Goal: Information Seeking & Learning: Understand process/instructions

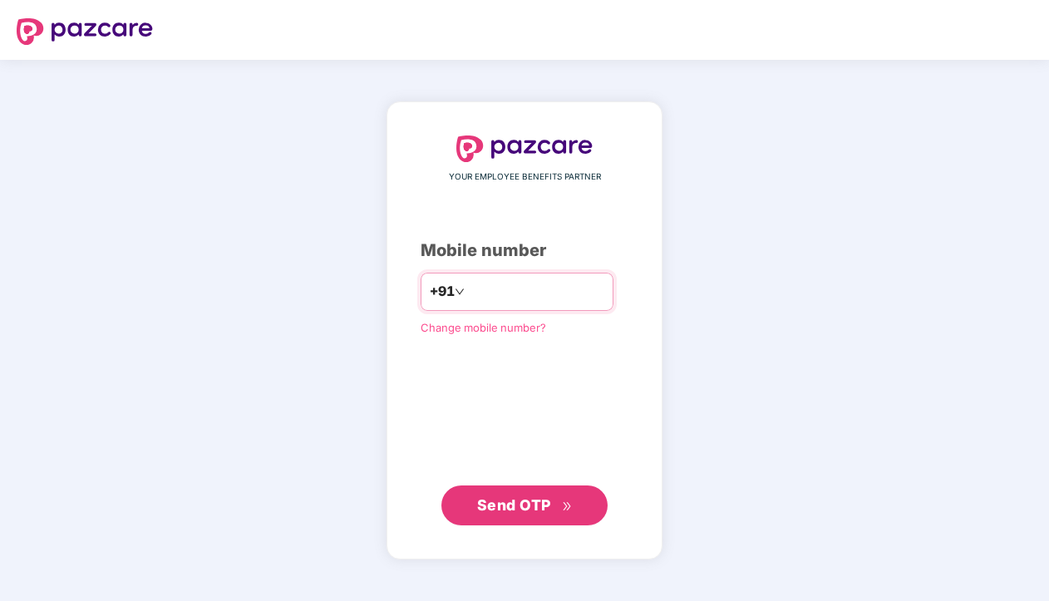
click at [533, 284] on input "number" at bounding box center [536, 291] width 136 height 27
type input "**********"
click at [530, 503] on span "Send OTP" at bounding box center [514, 504] width 74 height 17
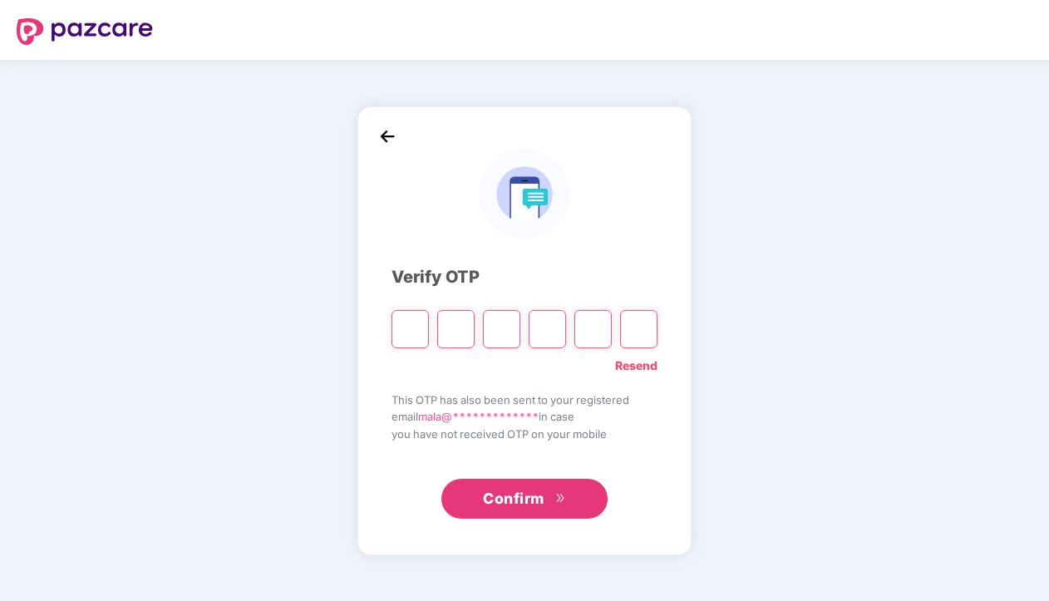
type input "*"
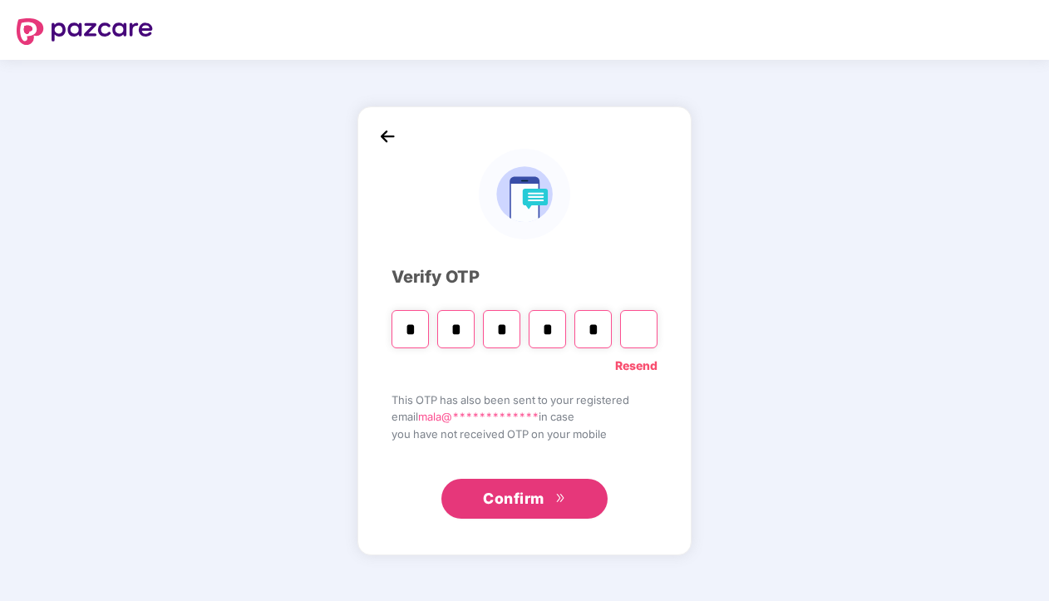
type input "*"
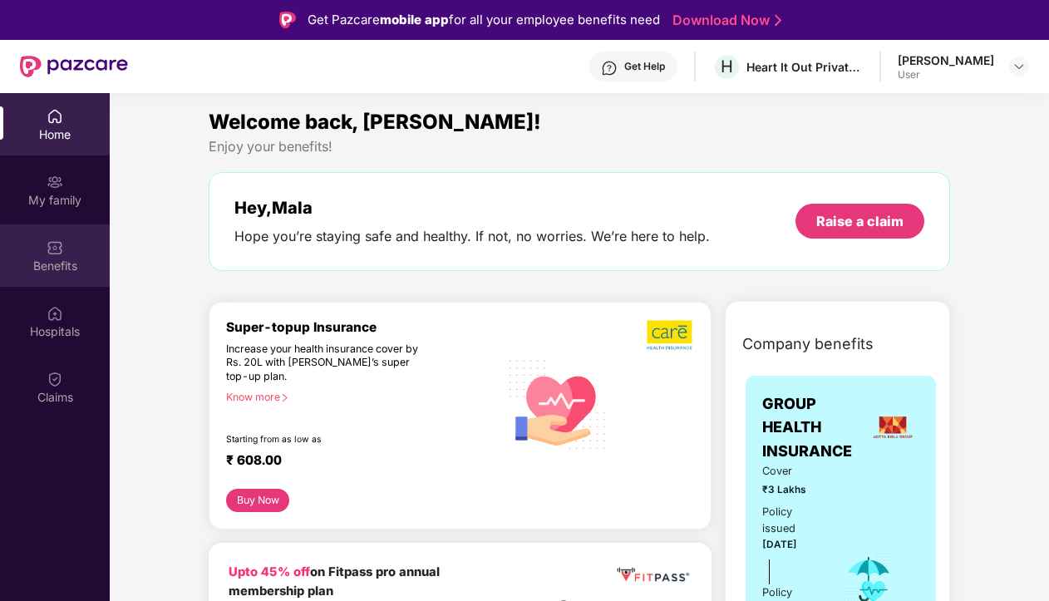
click at [52, 261] on div "Benefits" at bounding box center [55, 266] width 110 height 17
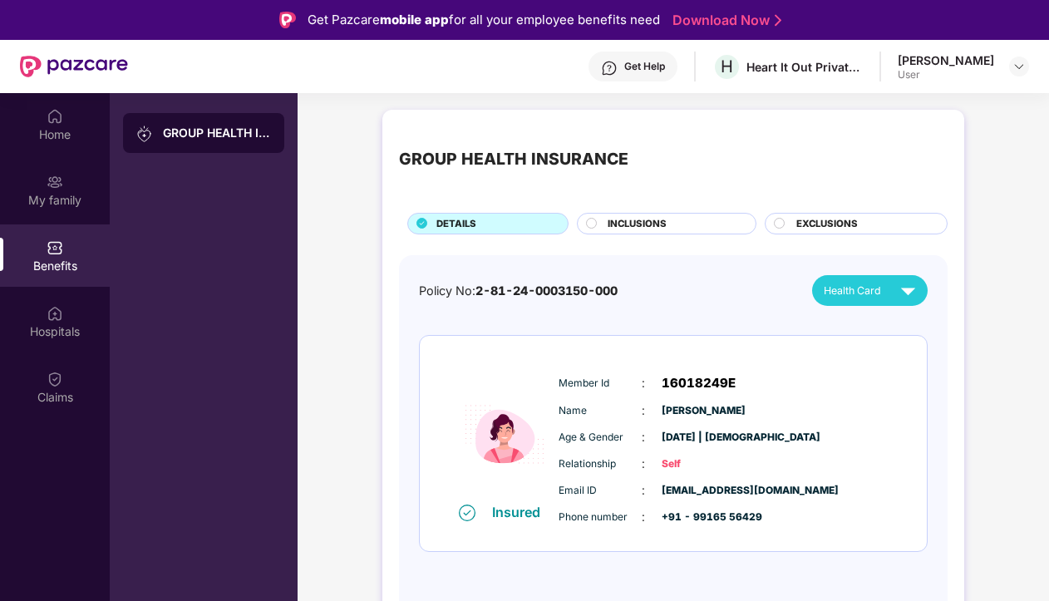
click at [678, 223] on div "INCLUSIONS" at bounding box center [673, 225] width 148 height 17
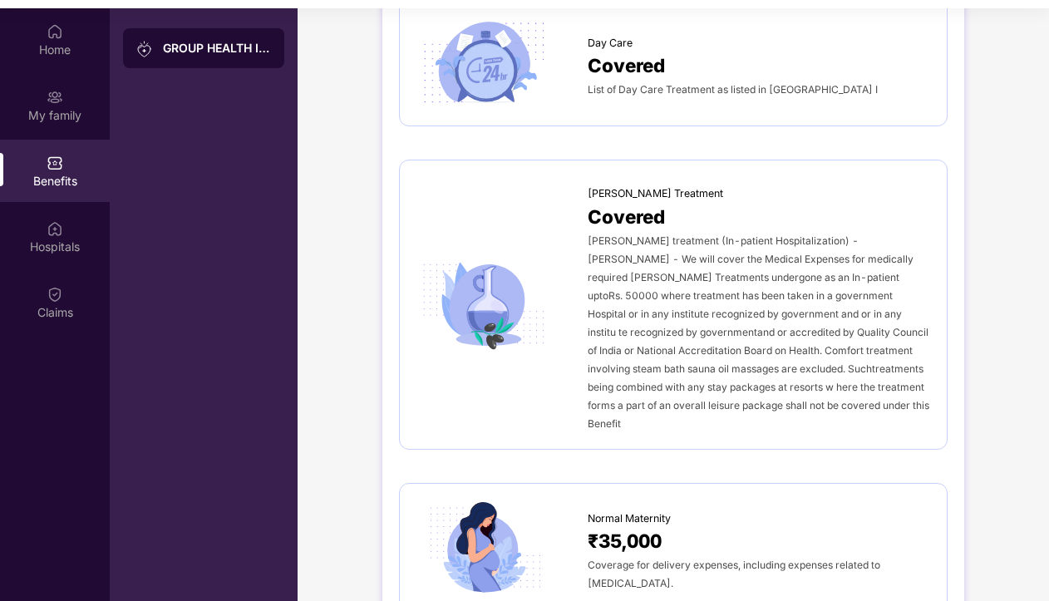
scroll to position [1658, 0]
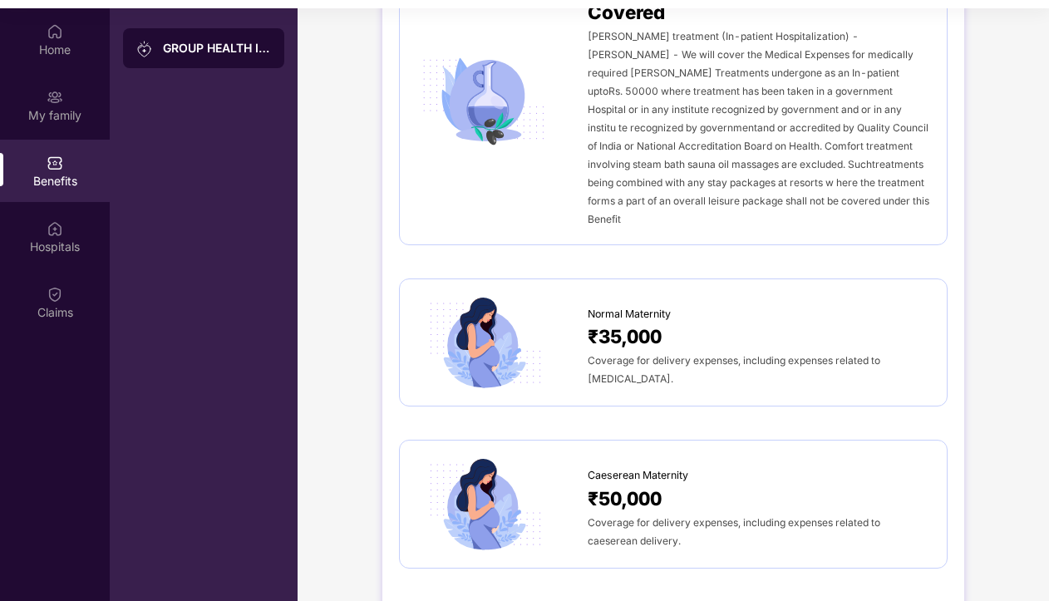
click at [610, 354] on span "Coverage for delivery expenses, including expenses related to [MEDICAL_DATA]." at bounding box center [734, 369] width 293 height 31
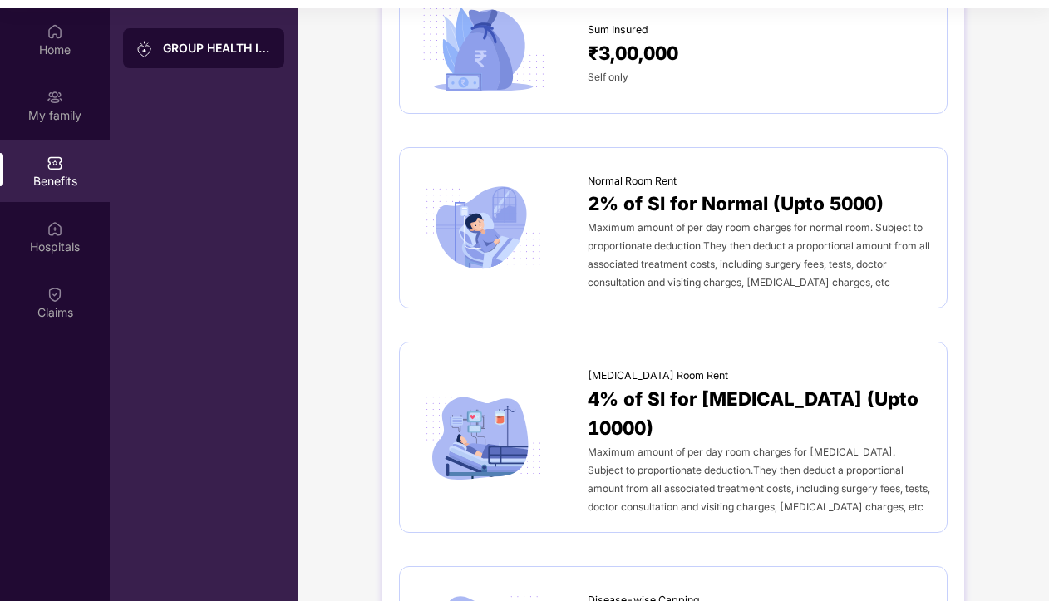
scroll to position [0, 0]
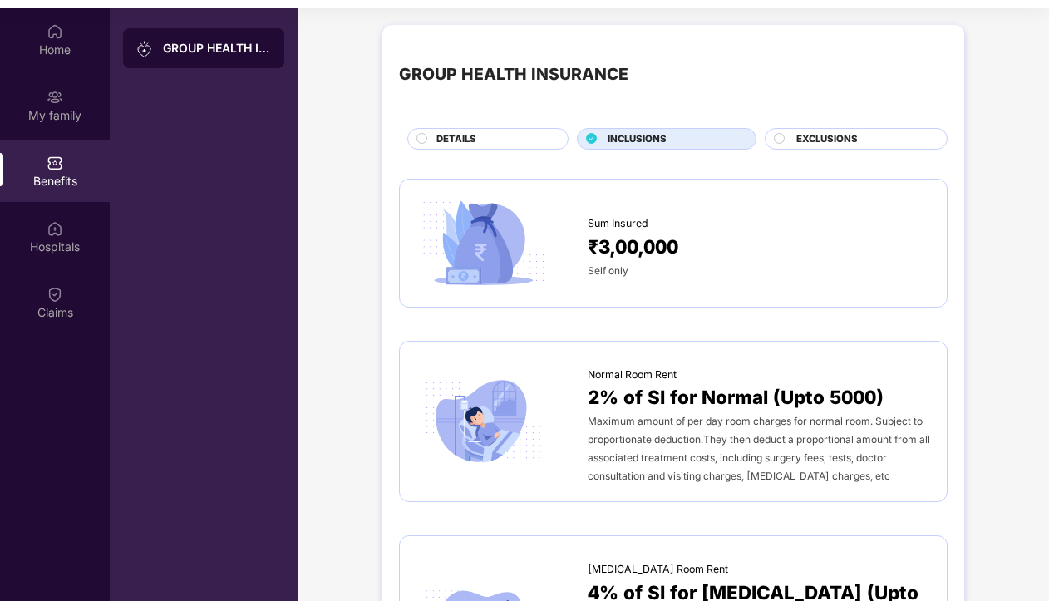
click at [777, 134] on circle at bounding box center [780, 138] width 10 height 10
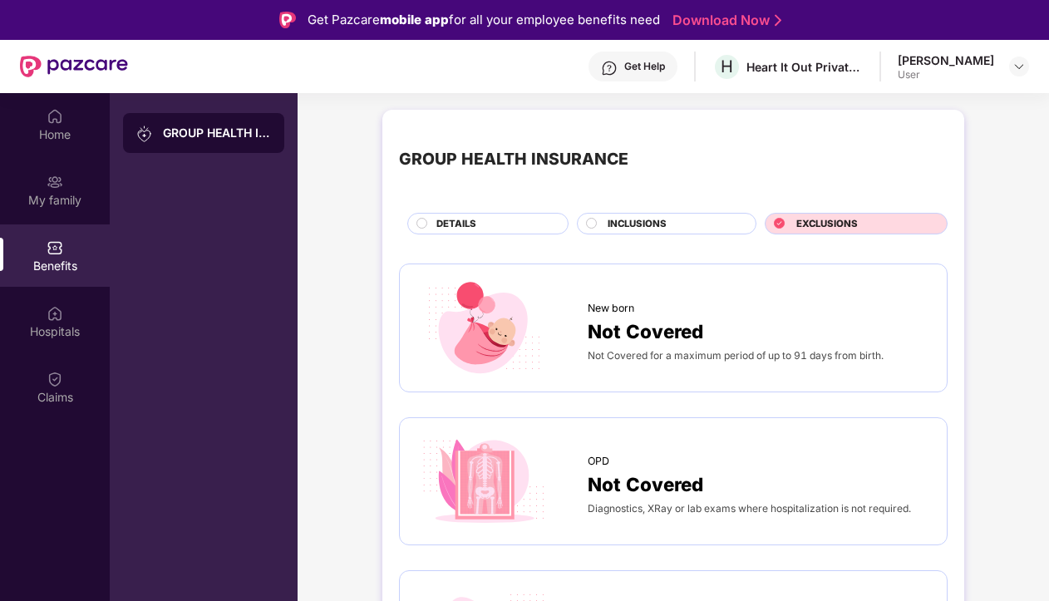
click at [622, 222] on span "INCLUSIONS" at bounding box center [637, 224] width 59 height 15
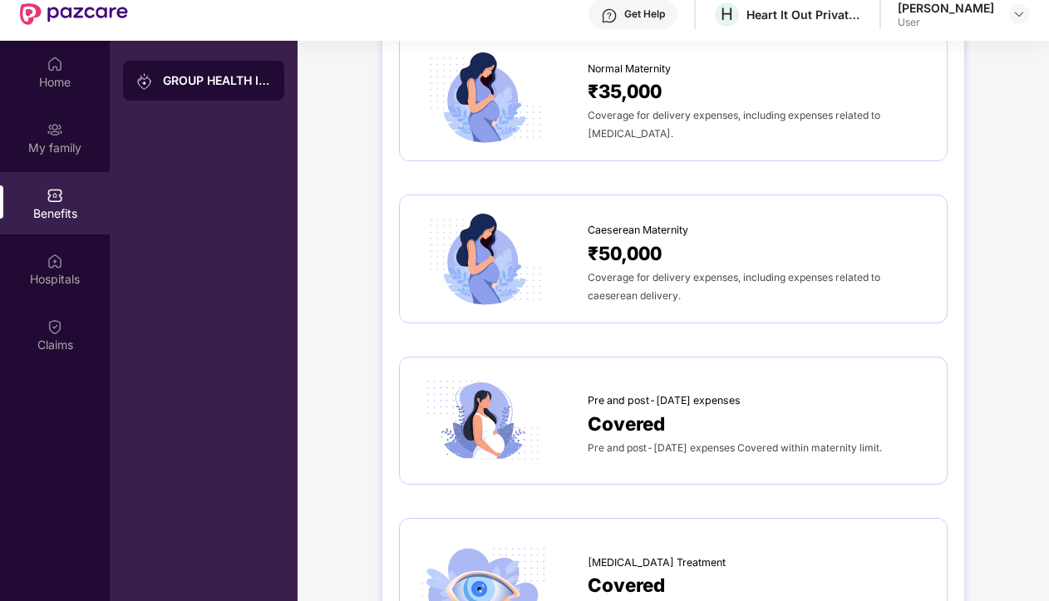
scroll to position [1952, 0]
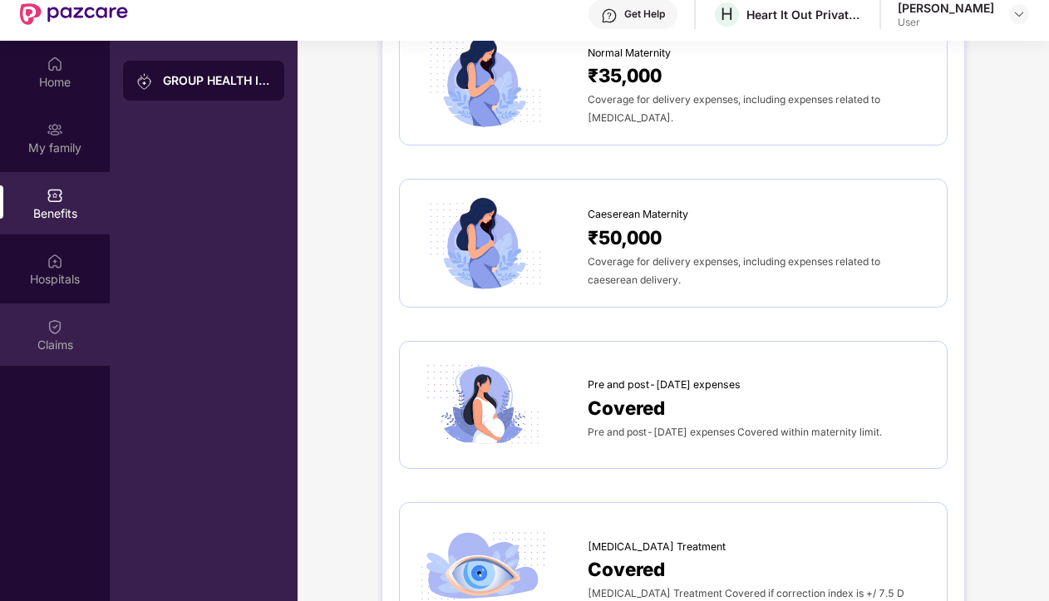
click at [78, 317] on div "Claims" at bounding box center [55, 334] width 110 height 62
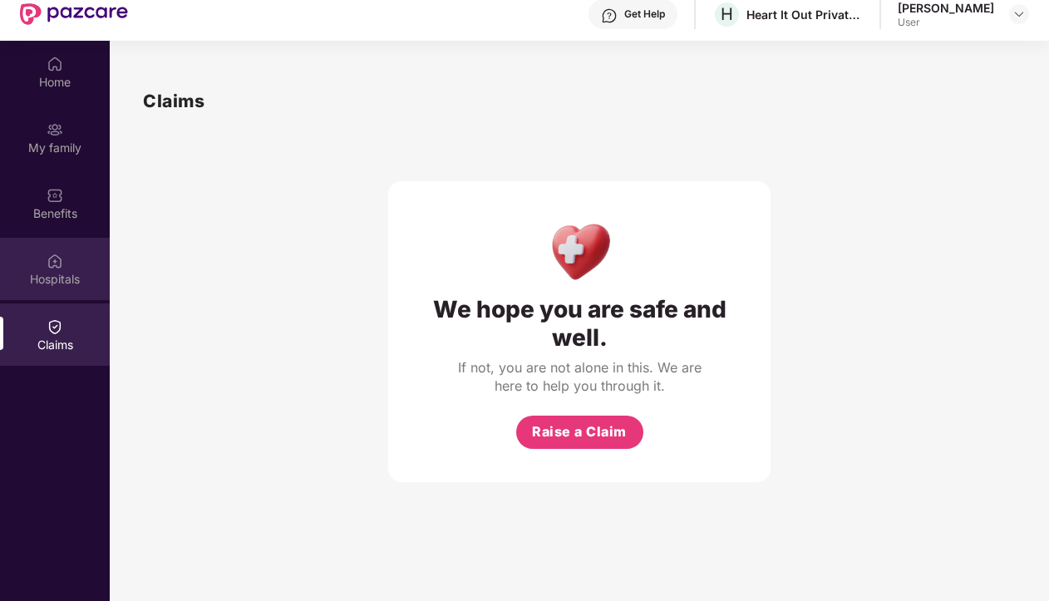
click at [67, 266] on div "Hospitals" at bounding box center [55, 269] width 110 height 62
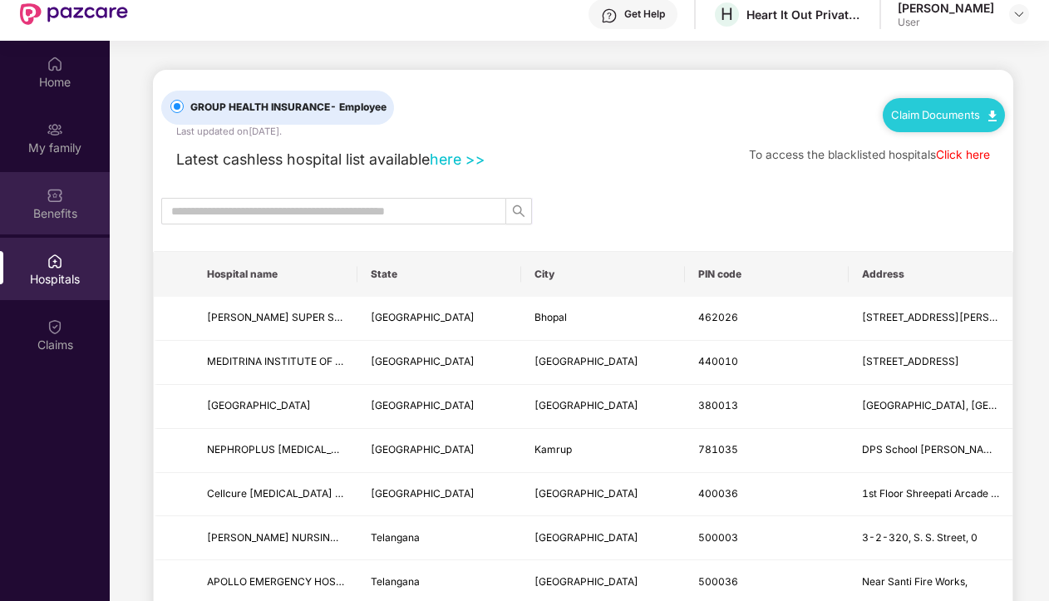
click at [59, 209] on div "Benefits" at bounding box center [55, 213] width 110 height 17
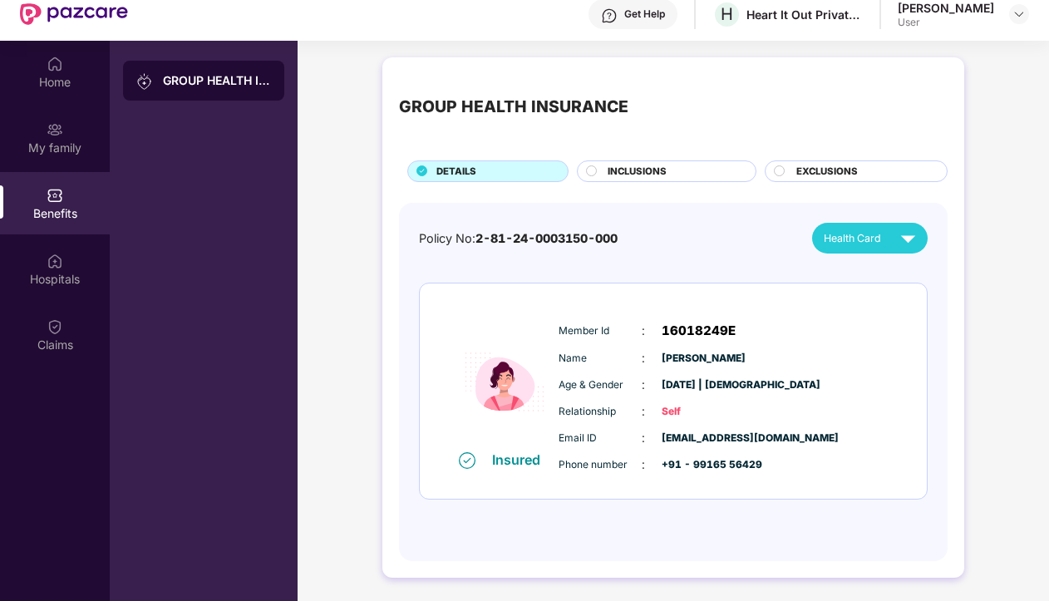
click at [610, 176] on span "INCLUSIONS" at bounding box center [637, 172] width 59 height 15
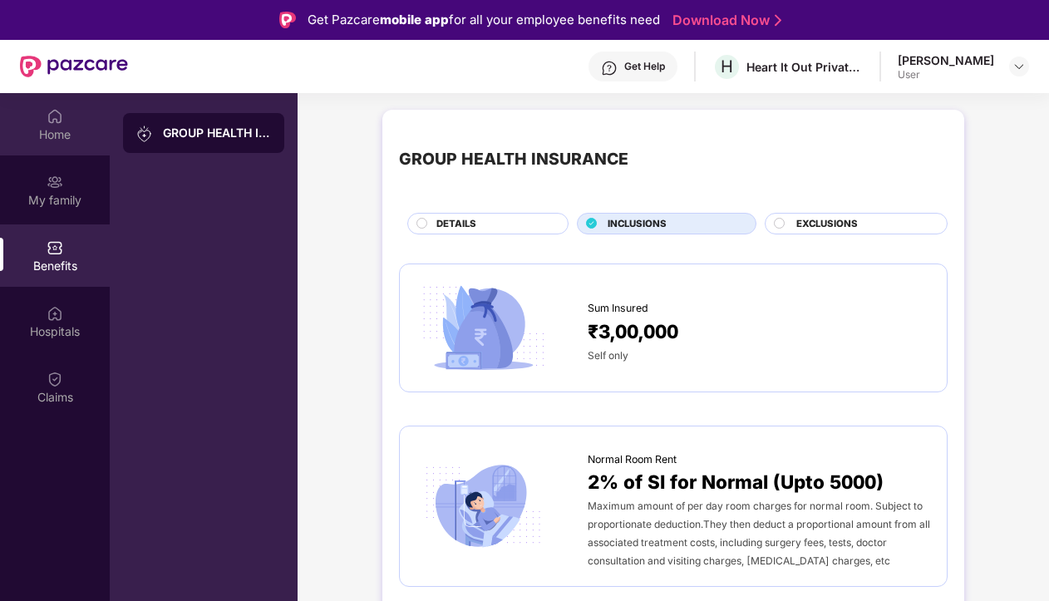
click at [45, 127] on div "Home" at bounding box center [55, 134] width 110 height 17
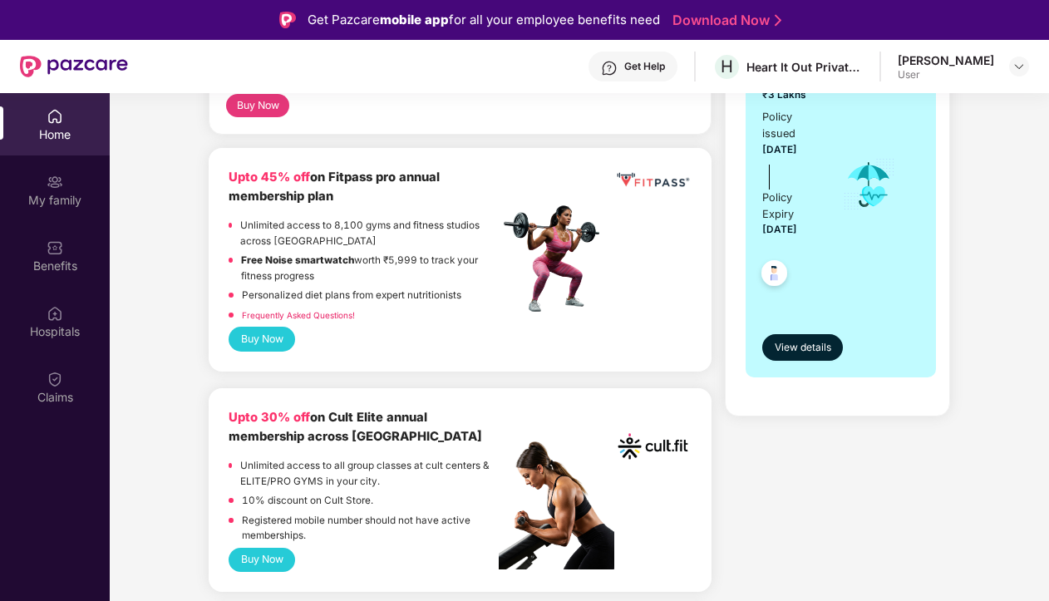
scroll to position [435, 0]
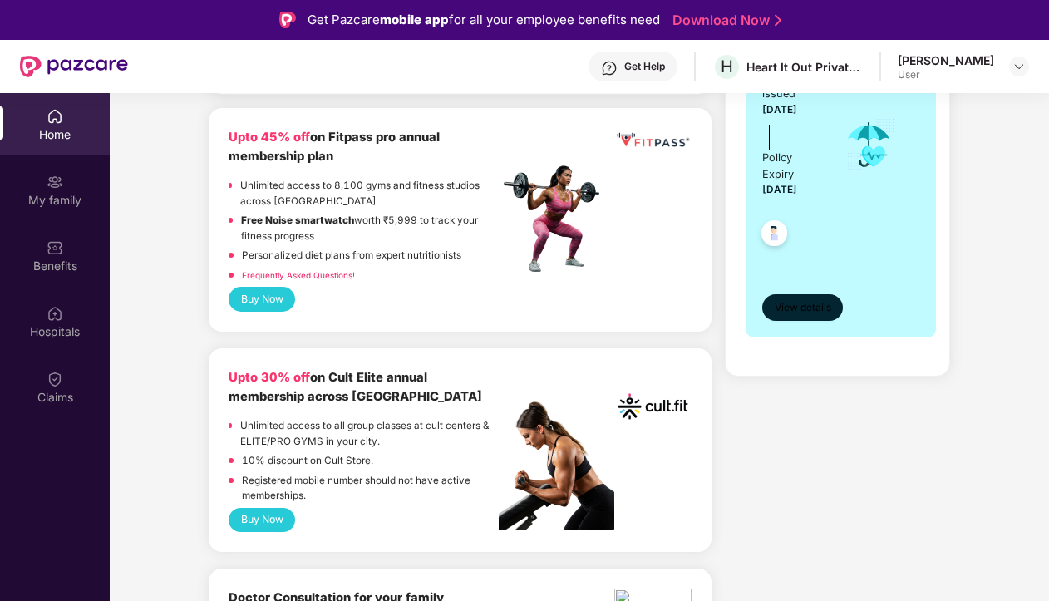
click at [798, 310] on span "View details" at bounding box center [803, 308] width 57 height 16
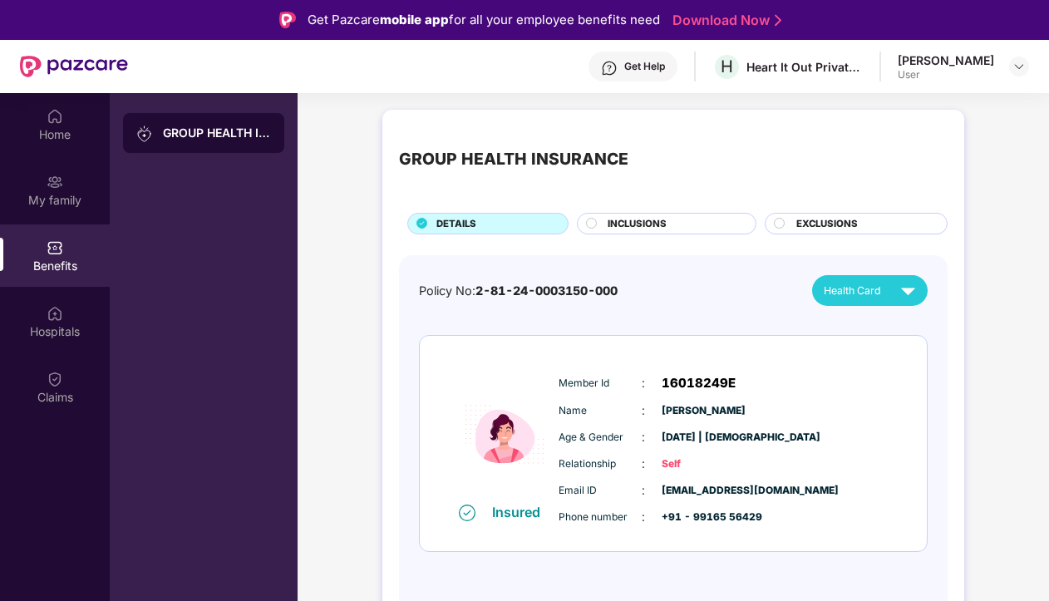
click at [622, 231] on span "INCLUSIONS" at bounding box center [637, 224] width 59 height 15
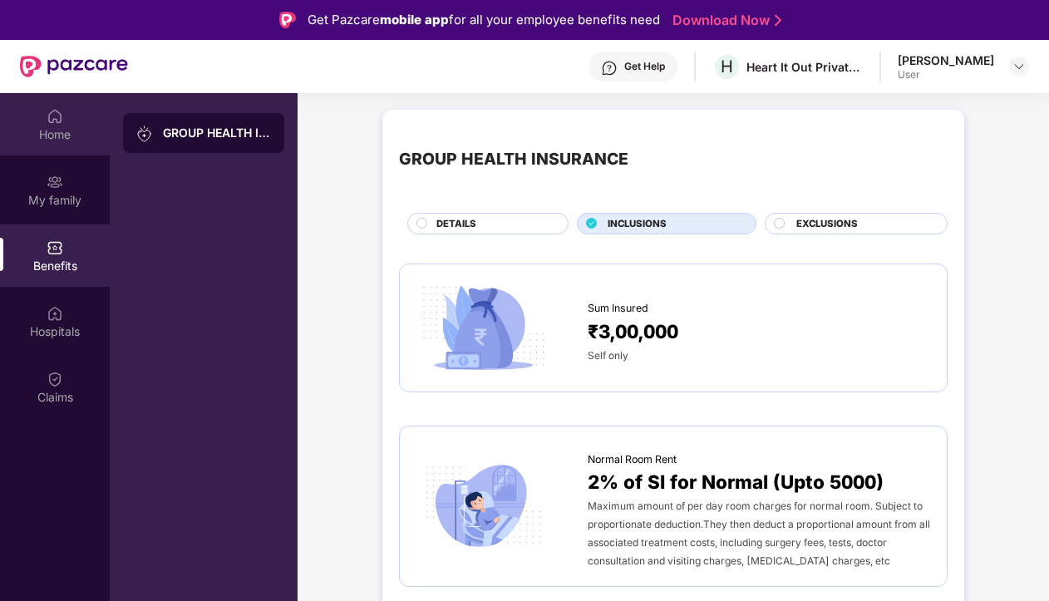
click at [49, 124] on img at bounding box center [55, 116] width 17 height 17
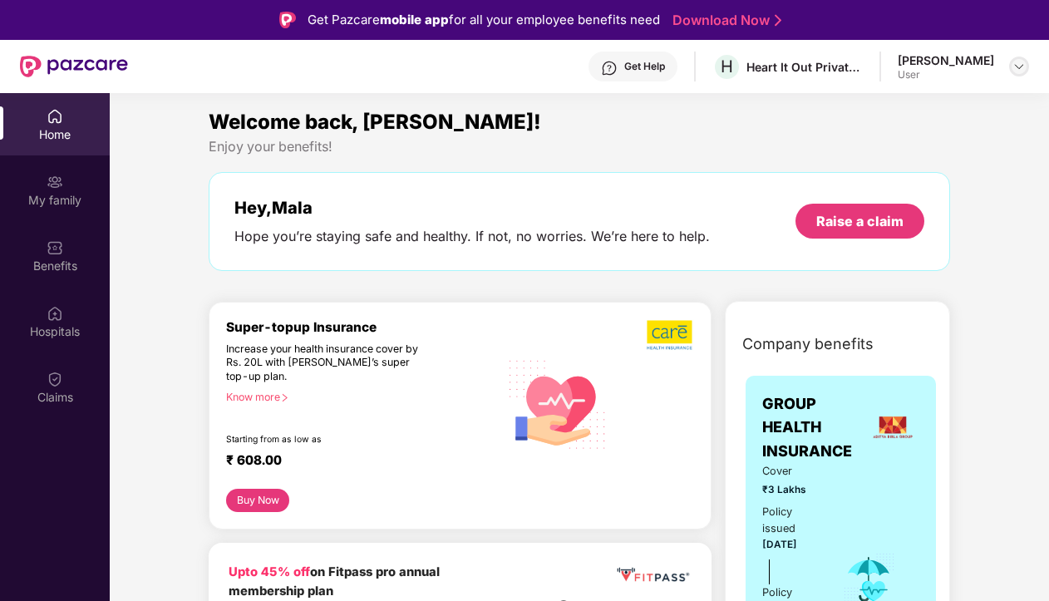
click at [1019, 68] on img at bounding box center [1019, 66] width 13 height 13
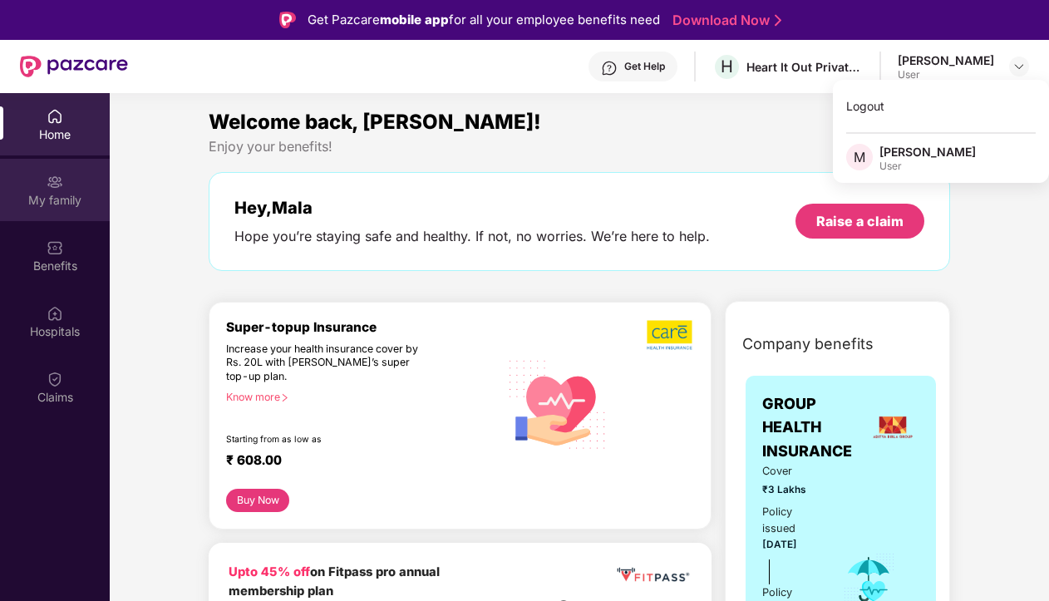
click at [62, 194] on div "My family" at bounding box center [55, 200] width 110 height 17
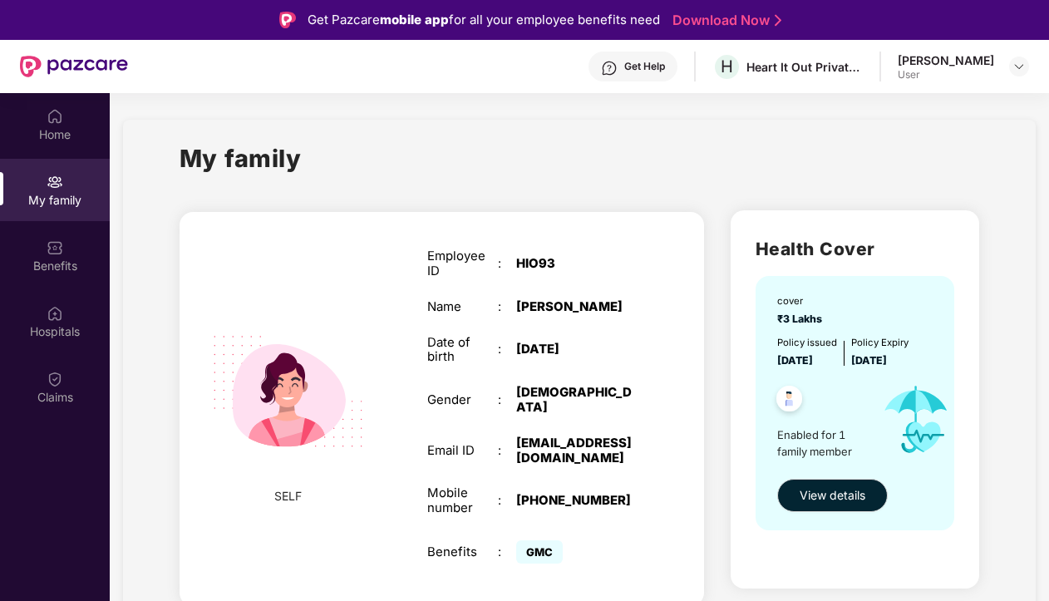
scroll to position [93, 0]
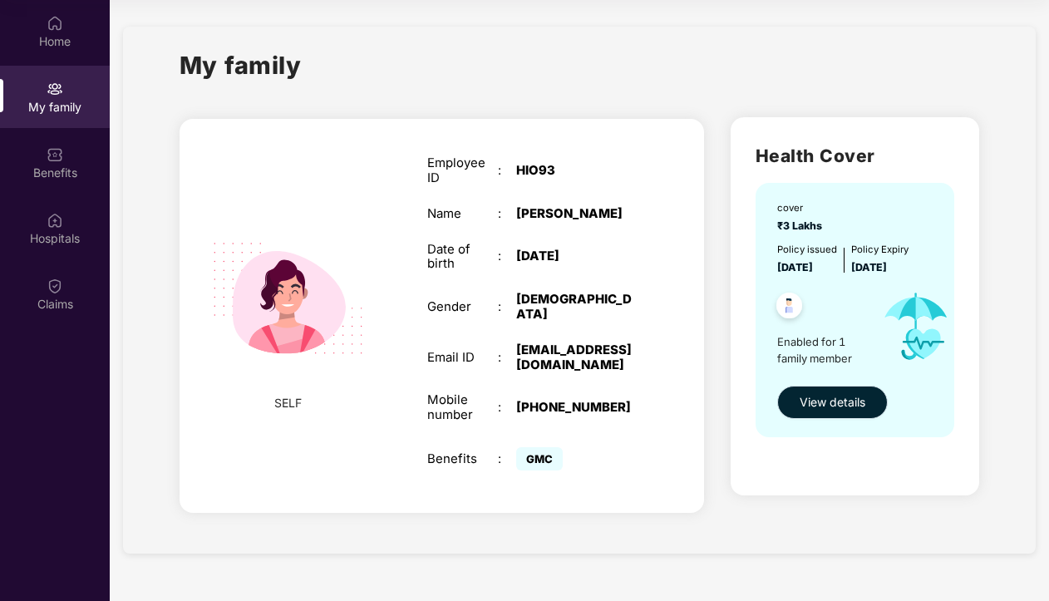
click at [815, 402] on span "View details" at bounding box center [833, 402] width 66 height 18
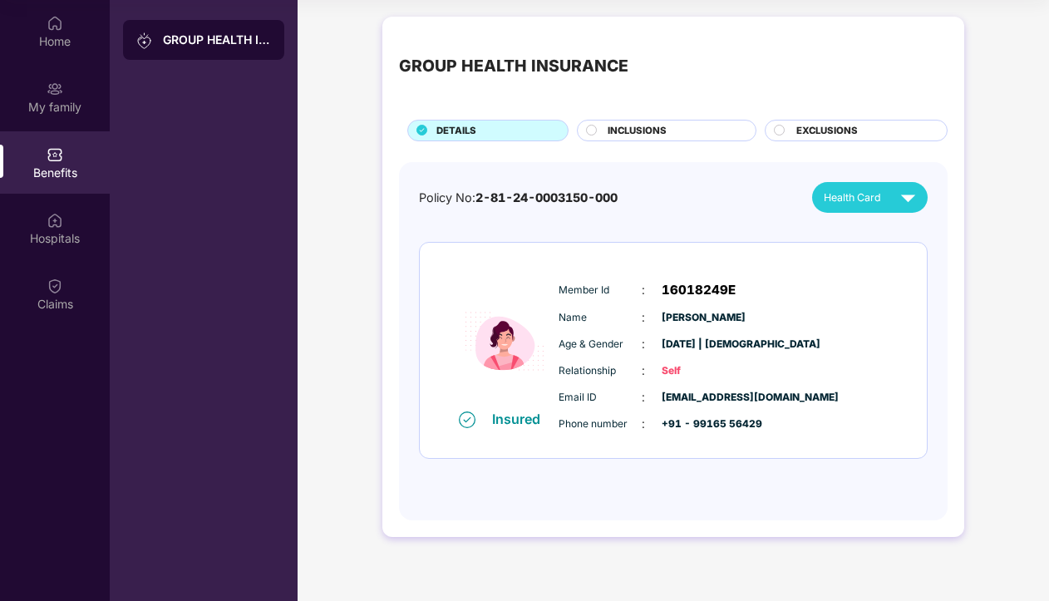
click at [647, 133] on span "INCLUSIONS" at bounding box center [637, 131] width 59 height 15
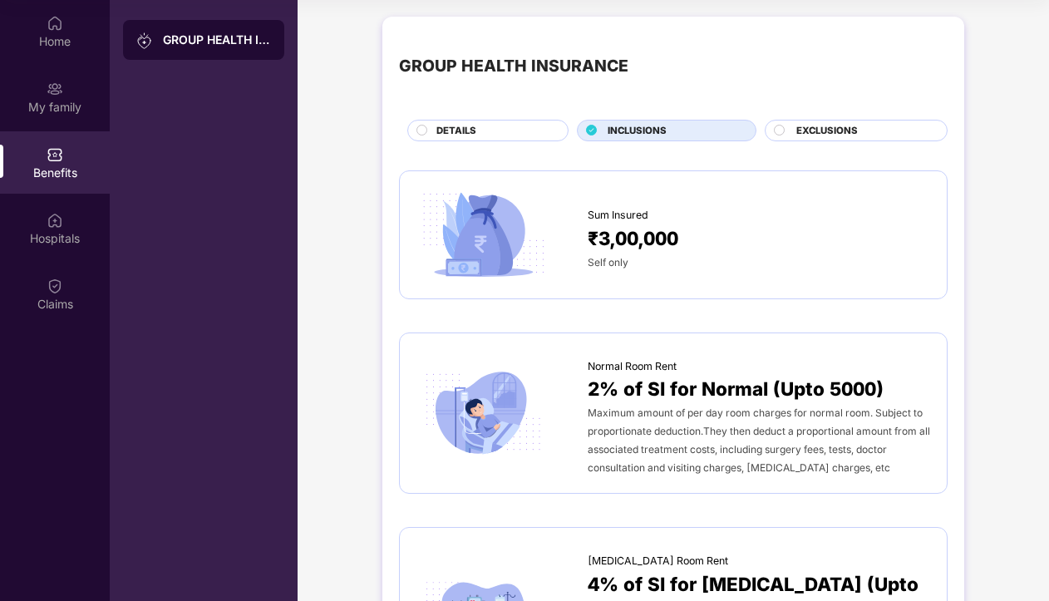
click at [805, 125] on span "EXCLUSIONS" at bounding box center [827, 131] width 62 height 15
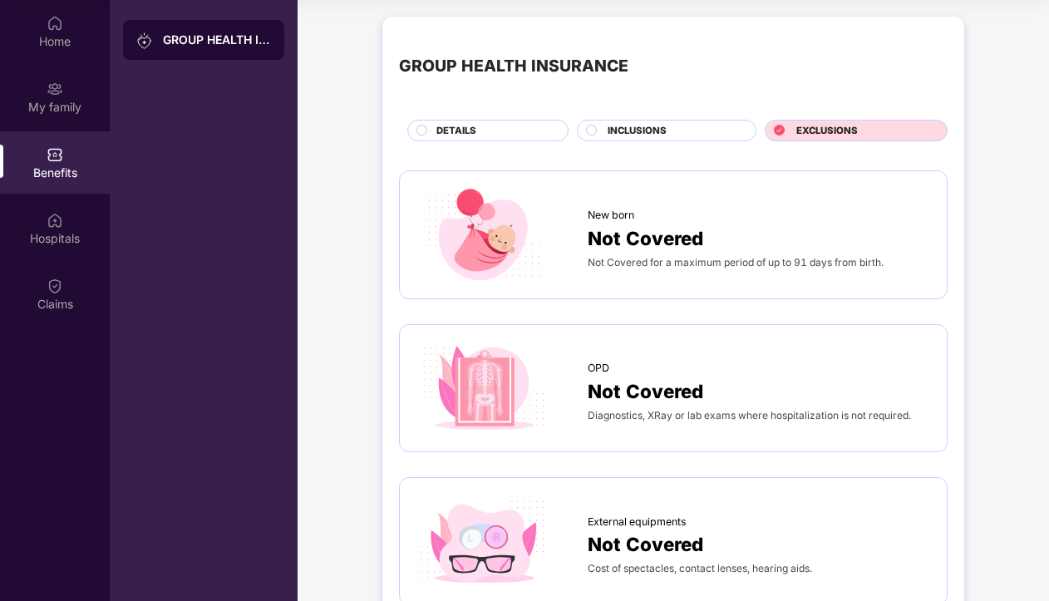
click at [461, 136] on span "DETAILS" at bounding box center [456, 131] width 40 height 15
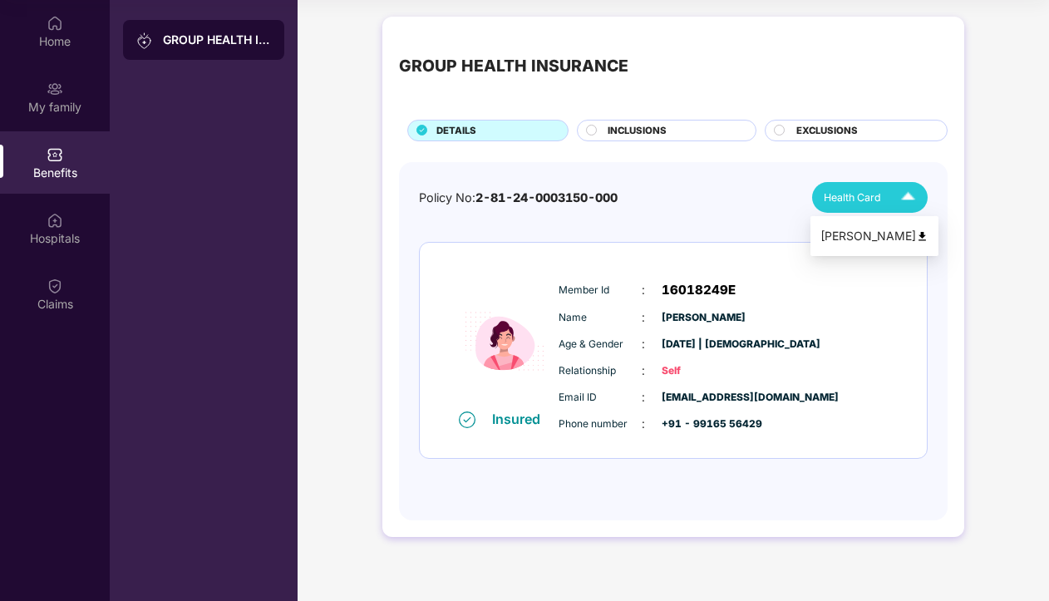
click at [865, 211] on div "Health Card" at bounding box center [873, 197] width 99 height 29
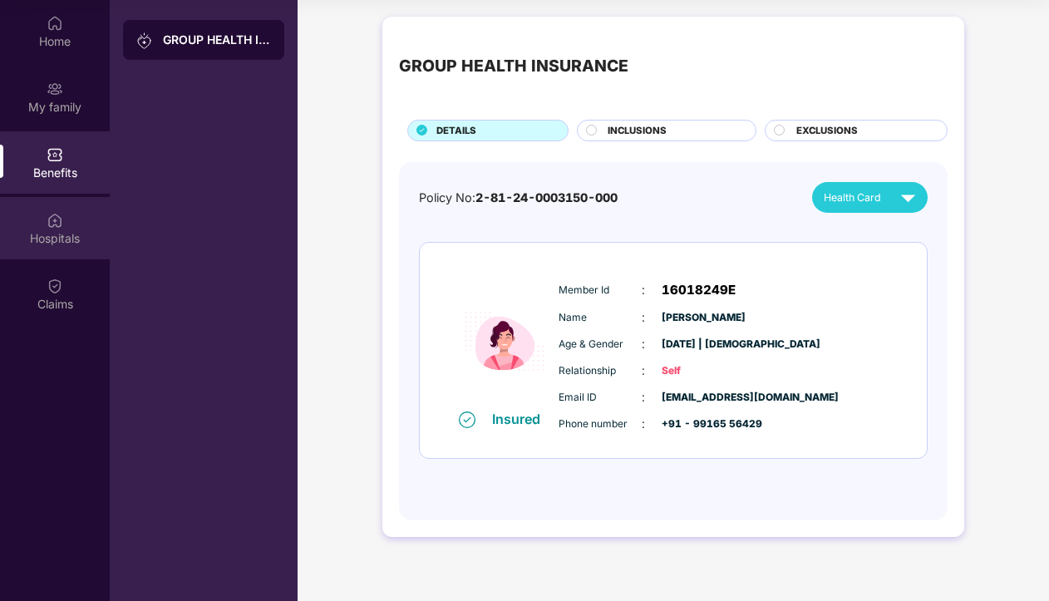
click at [57, 219] on img at bounding box center [55, 220] width 17 height 17
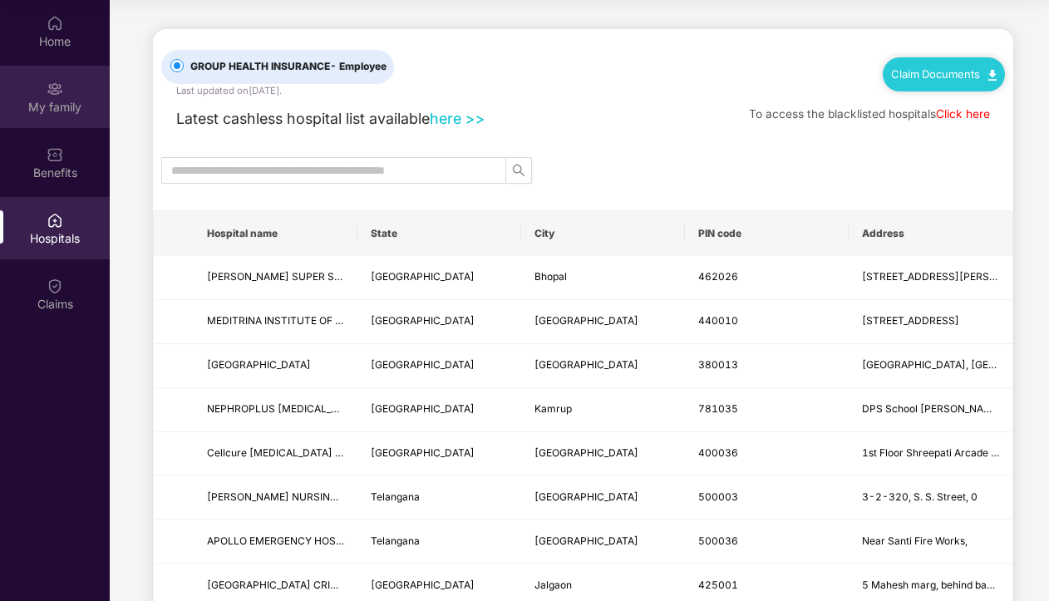
click at [51, 106] on div "My family" at bounding box center [55, 107] width 110 height 17
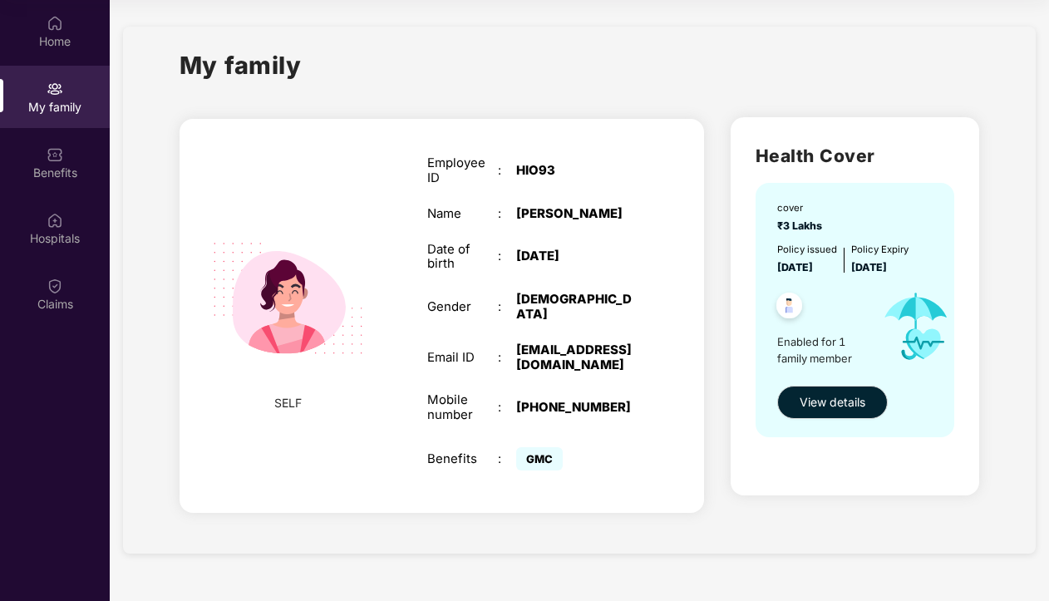
click at [790, 313] on img at bounding box center [789, 308] width 41 height 41
click at [42, 162] on div "Benefits" at bounding box center [55, 162] width 110 height 62
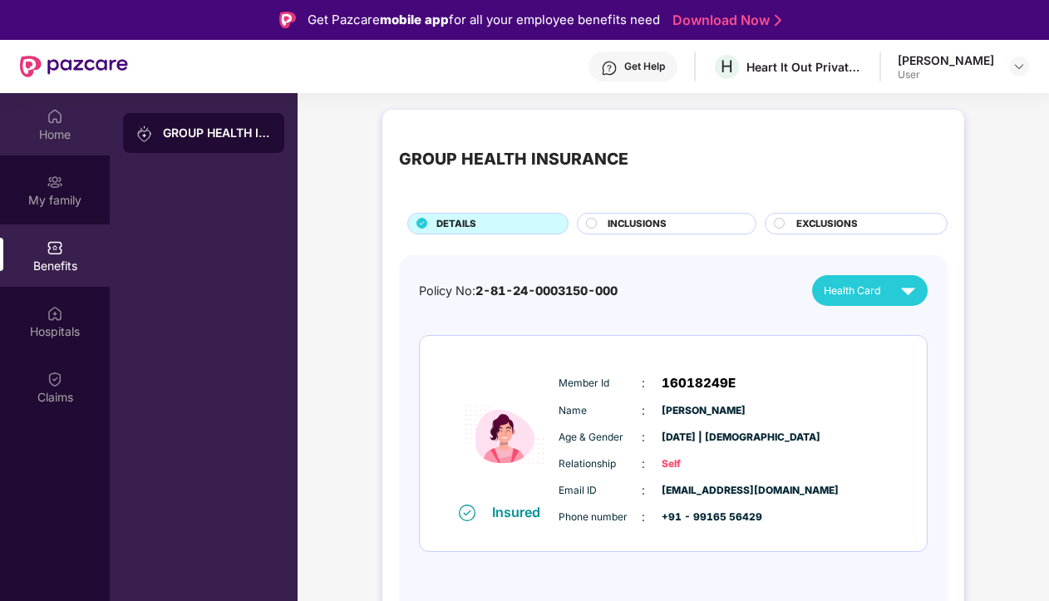
click at [38, 135] on div "Home" at bounding box center [55, 134] width 110 height 17
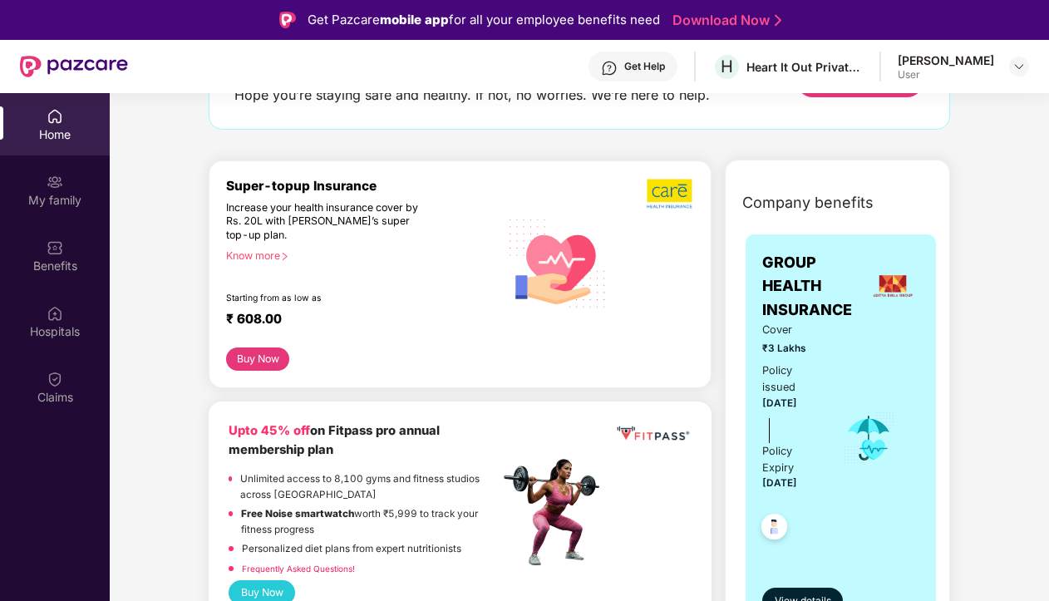
scroll to position [140, 0]
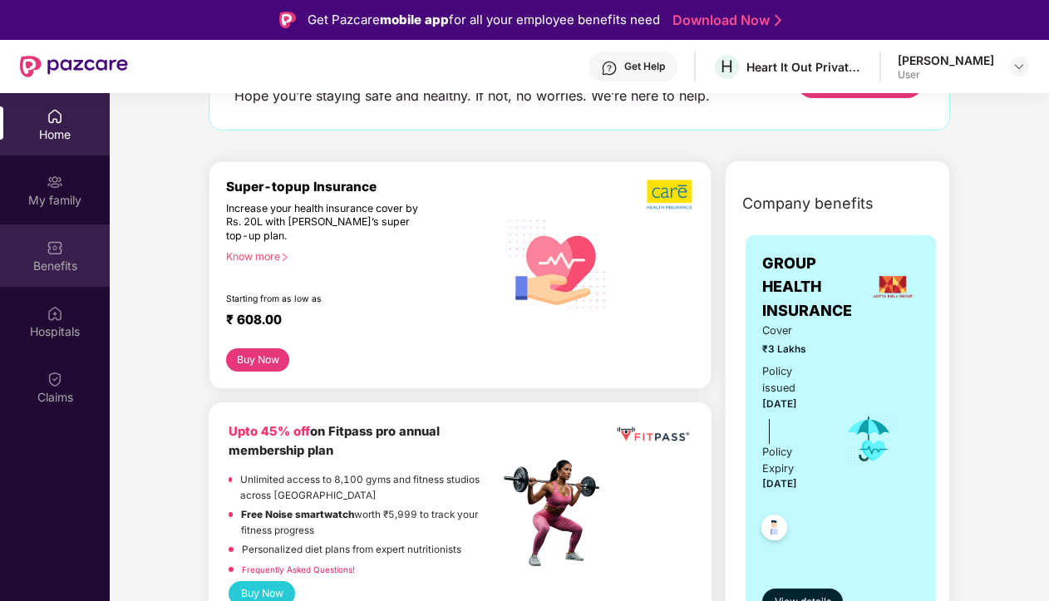
click at [45, 277] on div "Benefits" at bounding box center [55, 255] width 110 height 62
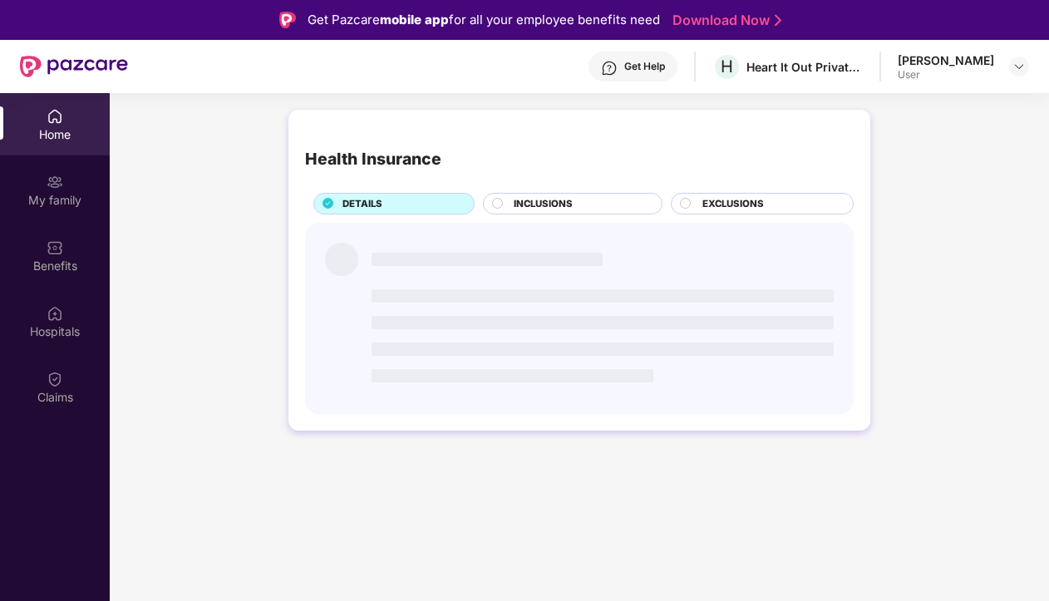
scroll to position [0, 0]
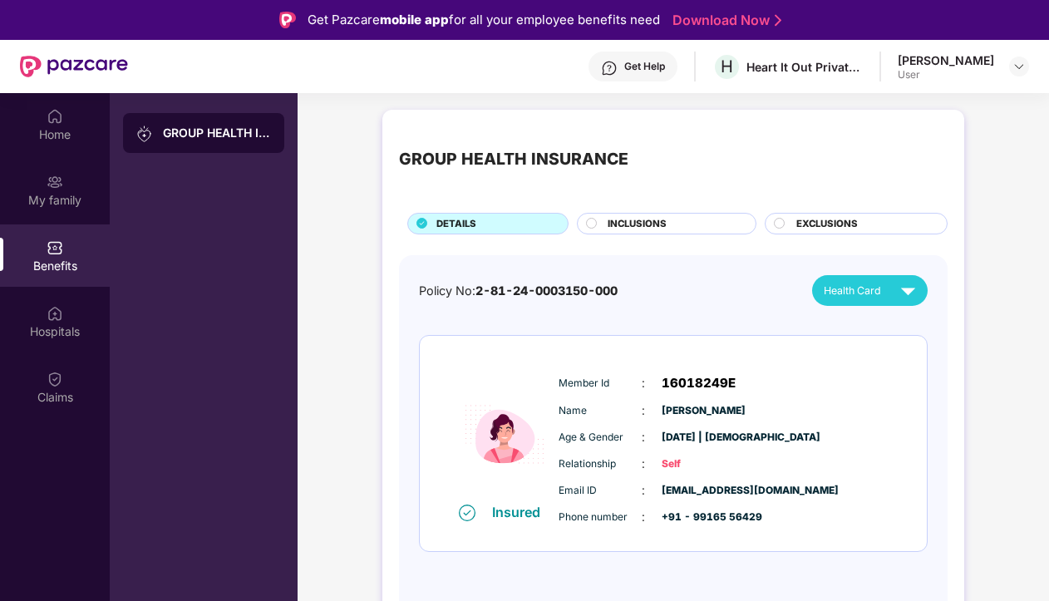
click at [625, 224] on span "INCLUSIONS" at bounding box center [637, 224] width 59 height 15
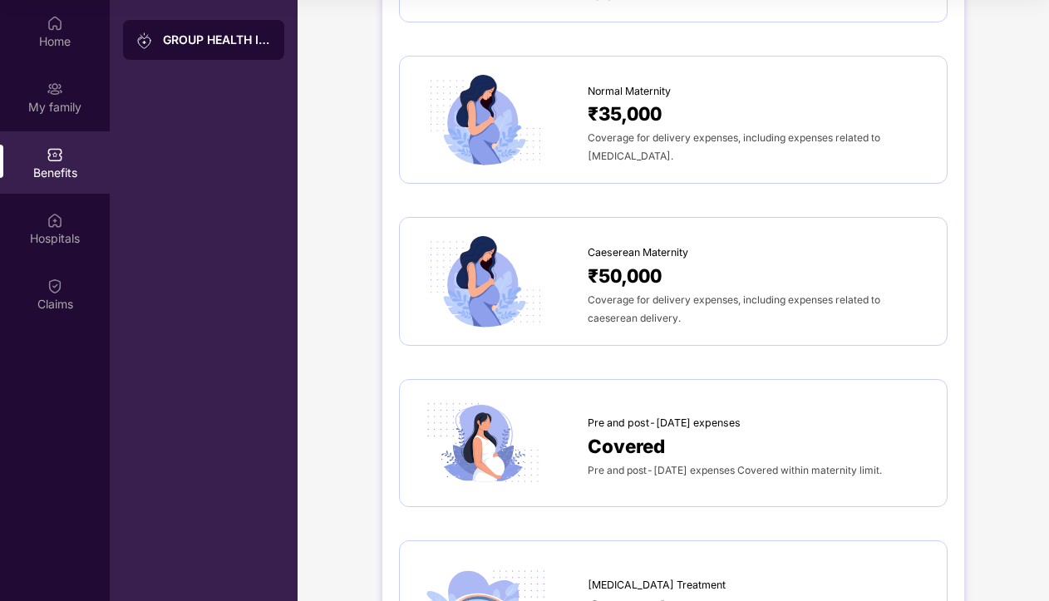
scroll to position [1889, 0]
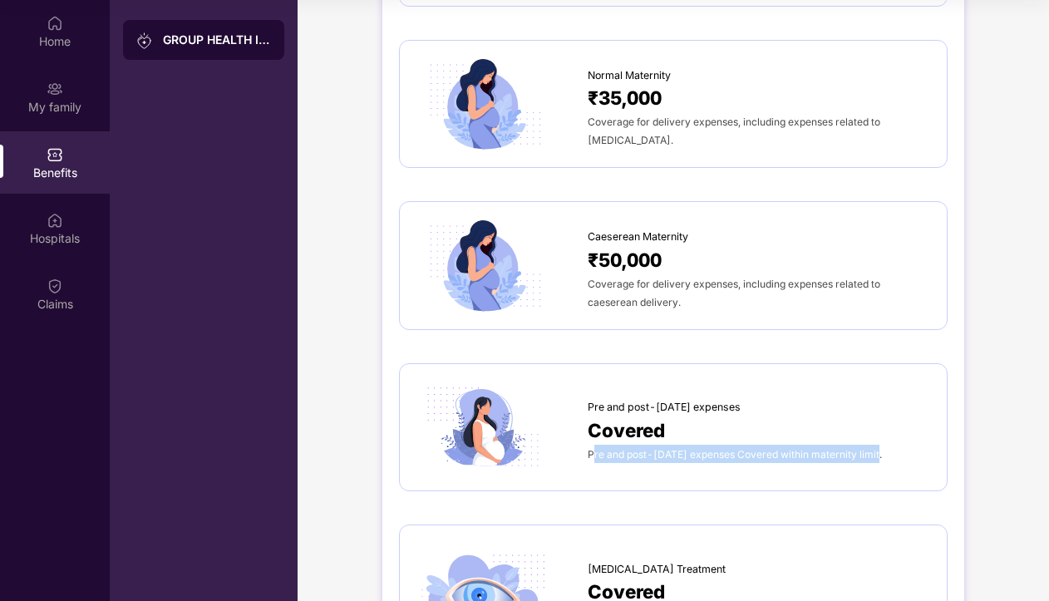
drag, startPoint x: 590, startPoint y: 407, endPoint x: 879, endPoint y: 401, distance: 288.5
click at [879, 445] on div "Pre and post-[DATE] expenses Covered within maternity limit." at bounding box center [759, 454] width 342 height 18
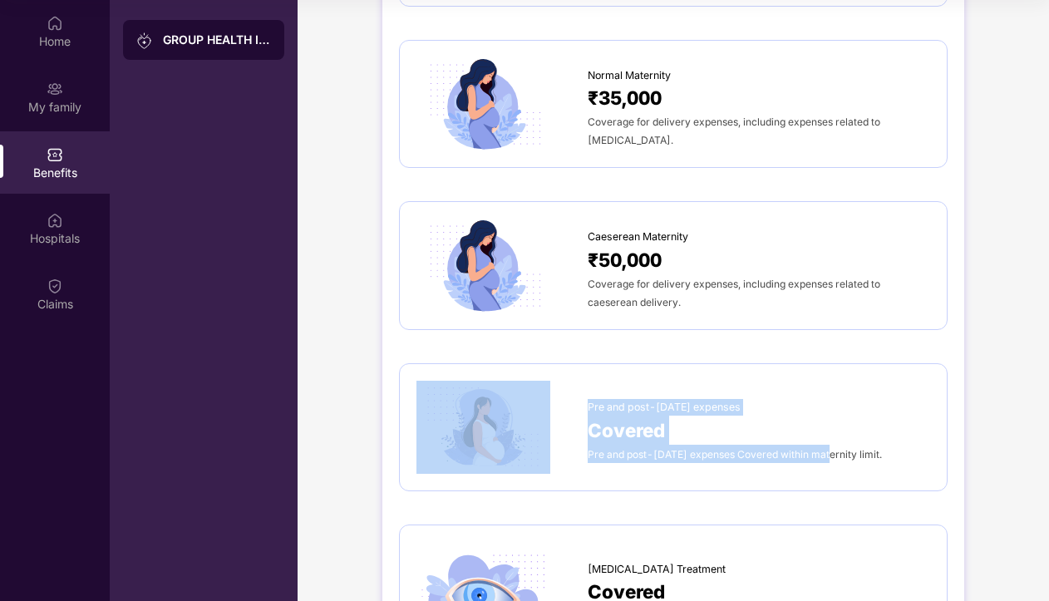
drag, startPoint x: 583, startPoint y: 405, endPoint x: 865, endPoint y: 413, distance: 282.8
click at [824, 413] on div "Pre and post-[DATE] expenses Covered Pre and post-[DATE] expenses Covered withi…" at bounding box center [673, 427] width 514 height 93
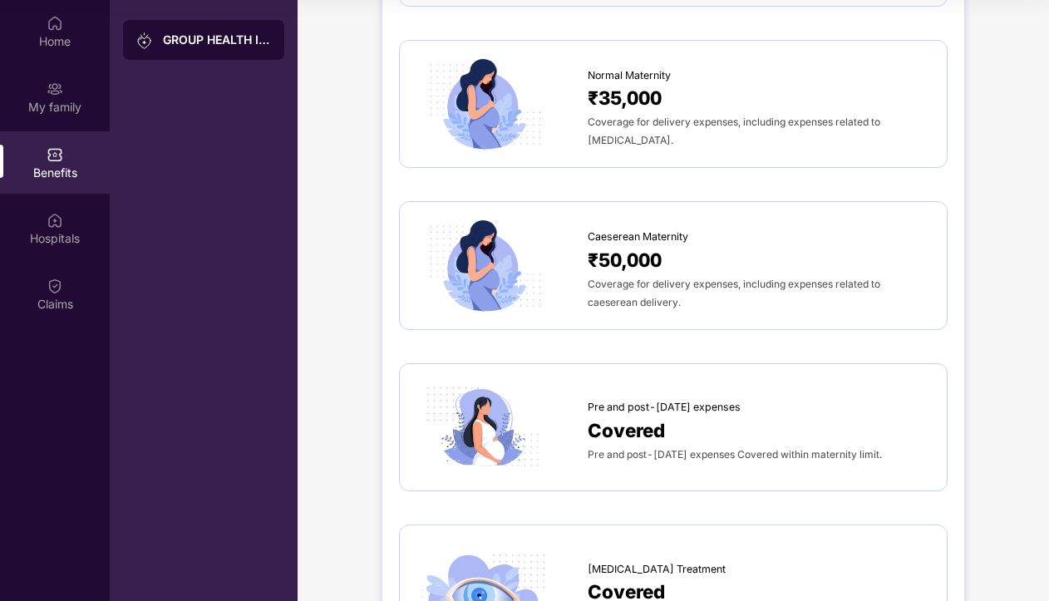
click at [865, 445] on div "Pre and post-[DATE] expenses Covered within maternity limit." at bounding box center [759, 454] width 342 height 18
drag, startPoint x: 594, startPoint y: 405, endPoint x: 732, endPoint y: 407, distance: 138.0
click at [732, 448] on span "Pre and post-[DATE] expenses Covered within maternity limit." at bounding box center [735, 454] width 294 height 12
click at [795, 448] on span "Pre and post-[DATE] expenses Covered within maternity limit." at bounding box center [735, 454] width 294 height 12
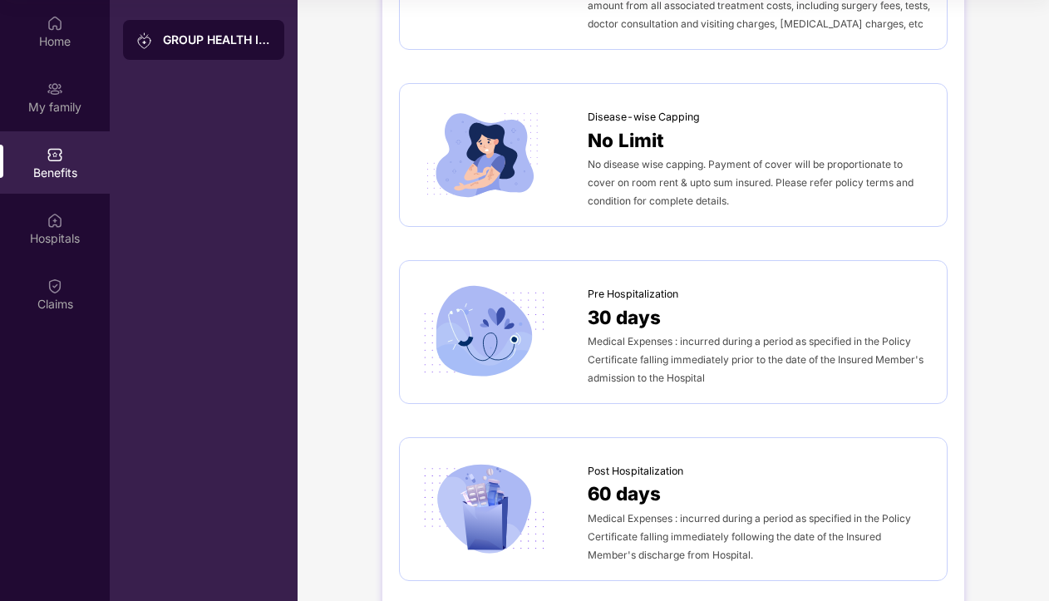
scroll to position [0, 0]
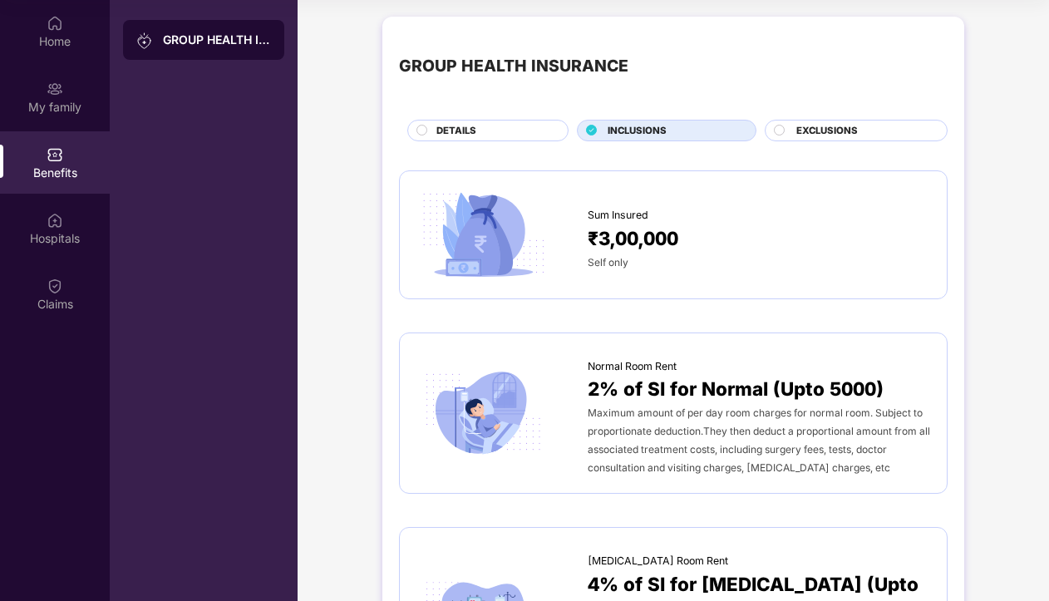
click at [447, 131] on span "DETAILS" at bounding box center [456, 131] width 40 height 15
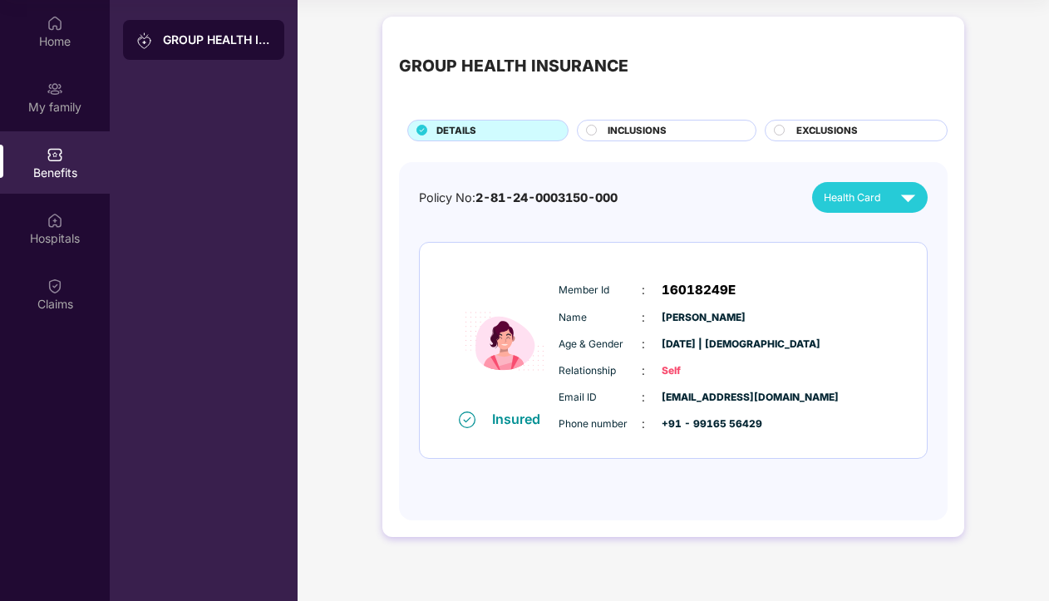
click at [609, 134] on span "INCLUSIONS" at bounding box center [637, 131] width 59 height 15
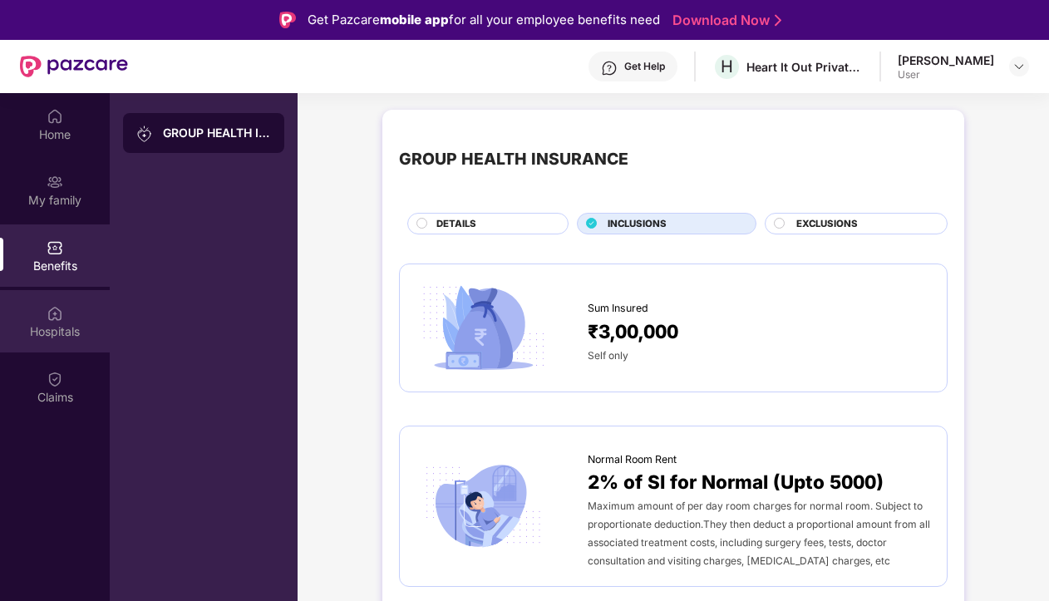
click at [48, 341] on div "Hospitals" at bounding box center [55, 321] width 110 height 62
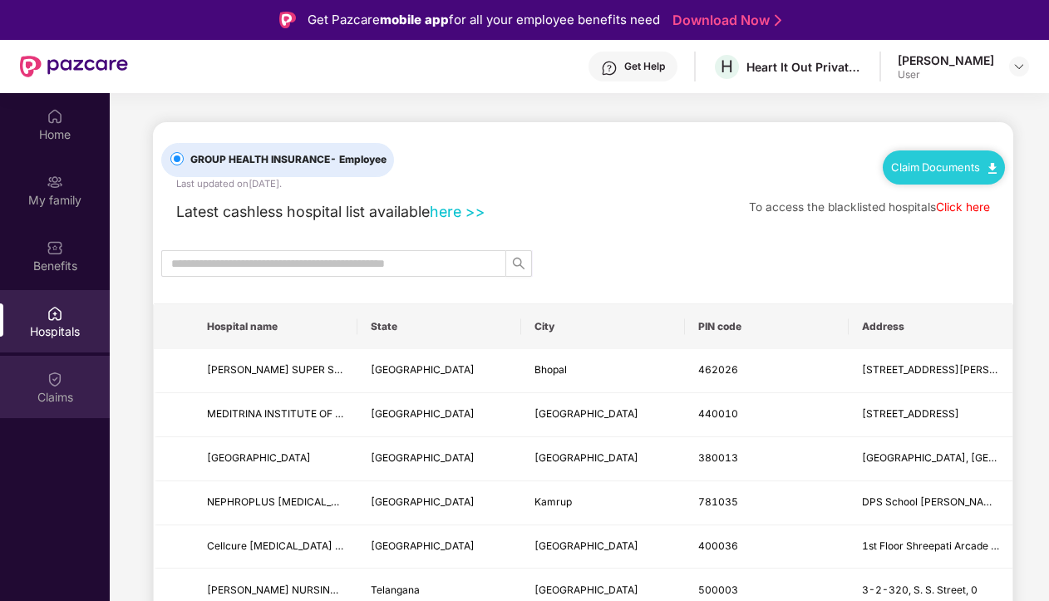
click at [47, 402] on div "Claims" at bounding box center [55, 397] width 110 height 17
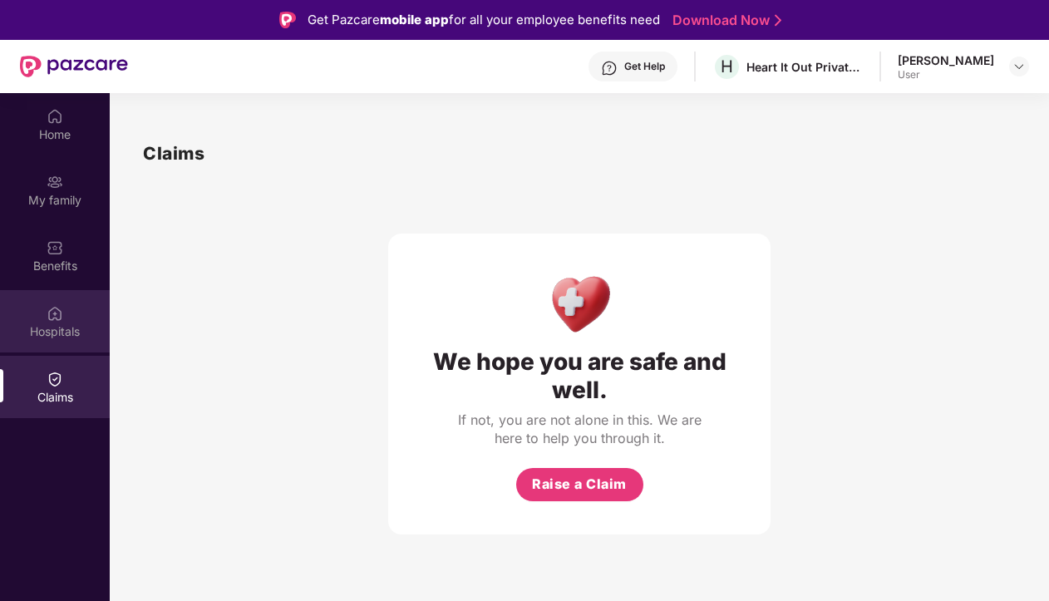
click at [47, 338] on div "Hospitals" at bounding box center [55, 331] width 110 height 17
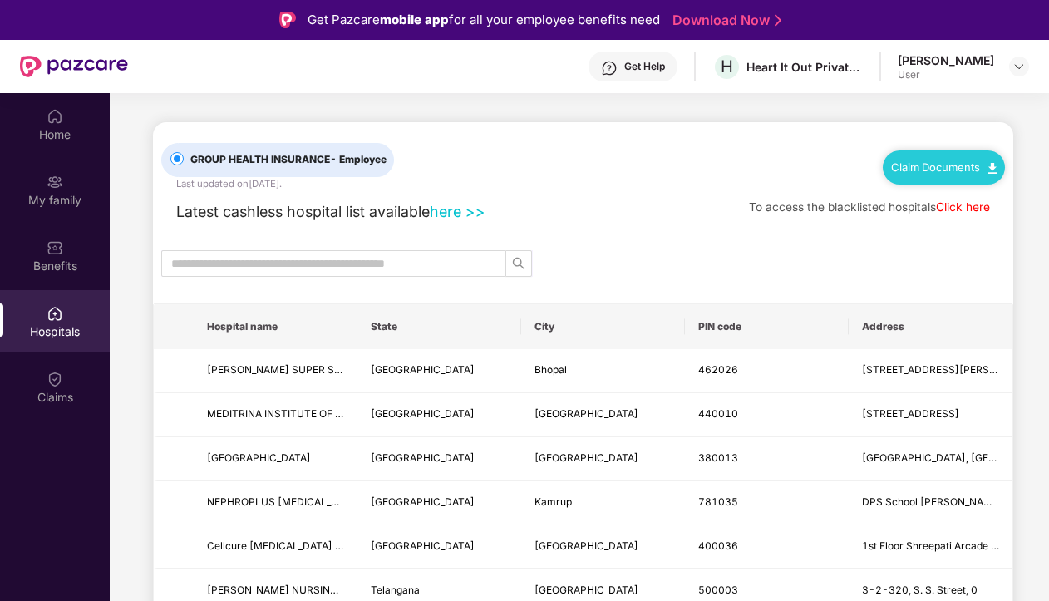
click at [960, 155] on div "Claim Documents" at bounding box center [944, 166] width 122 height 33
click at [980, 164] on link "Claim Documents" at bounding box center [944, 166] width 106 height 13
click at [919, 223] on link "Claim Process" at bounding box center [949, 231] width 108 height 36
click at [91, 66] on img at bounding box center [74, 67] width 108 height 22
click at [958, 206] on link "Click here" at bounding box center [963, 206] width 54 height 13
